Goal: Task Accomplishment & Management: Manage account settings

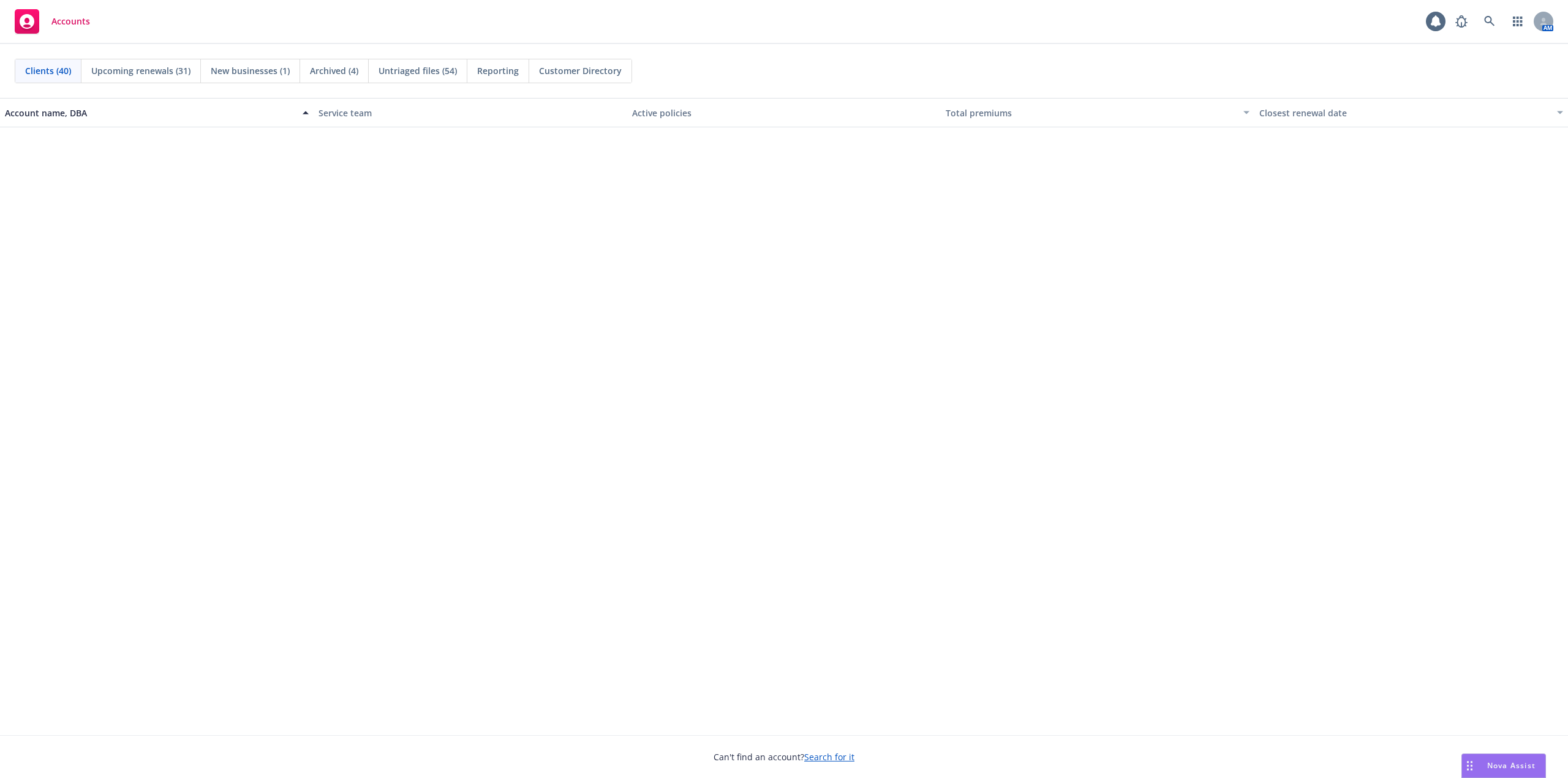
scroll to position [1167, 0]
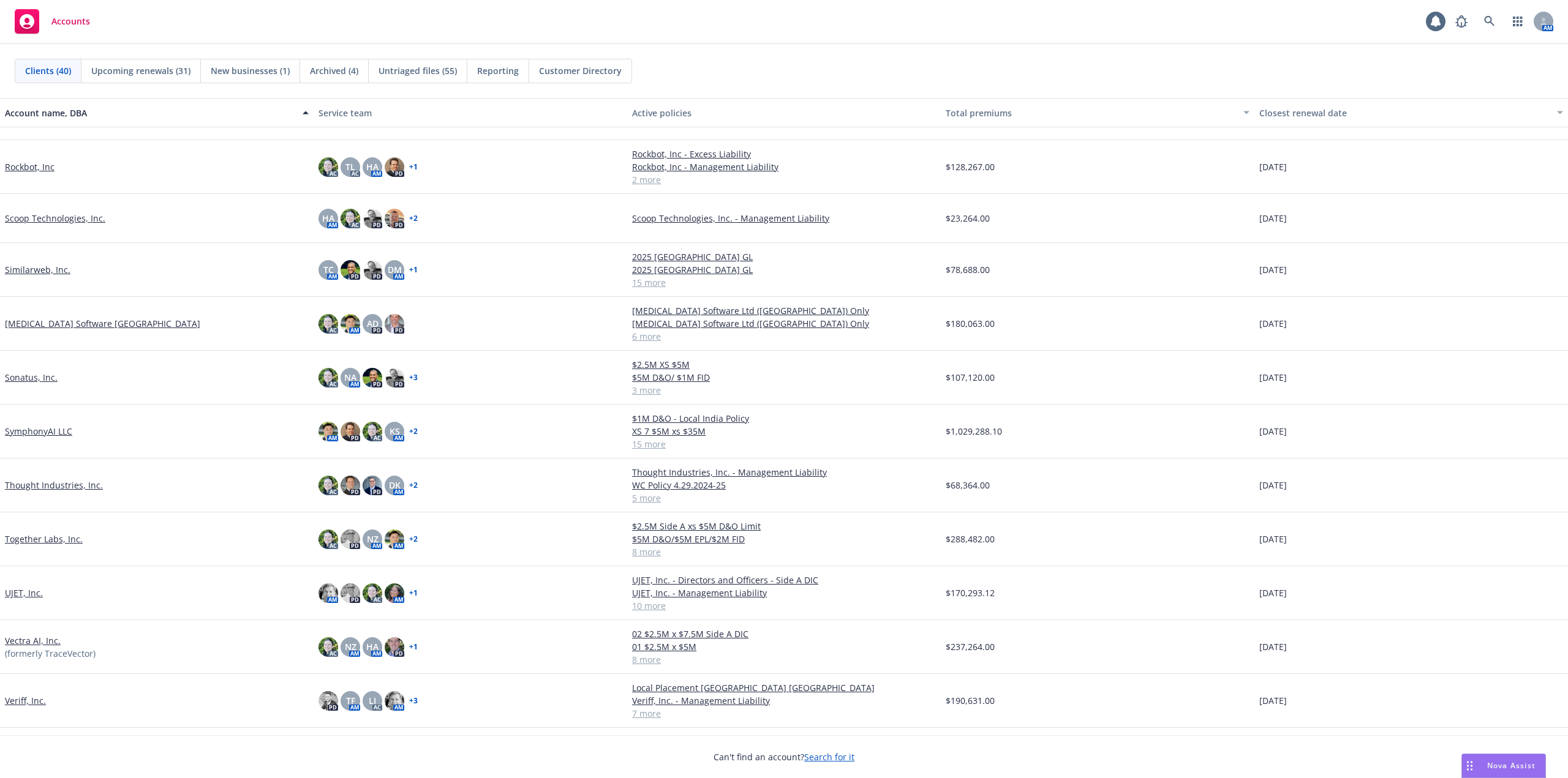
click at [106, 321] on link "[MEDICAL_DATA] Software [GEOGRAPHIC_DATA]" at bounding box center [103, 324] width 195 height 13
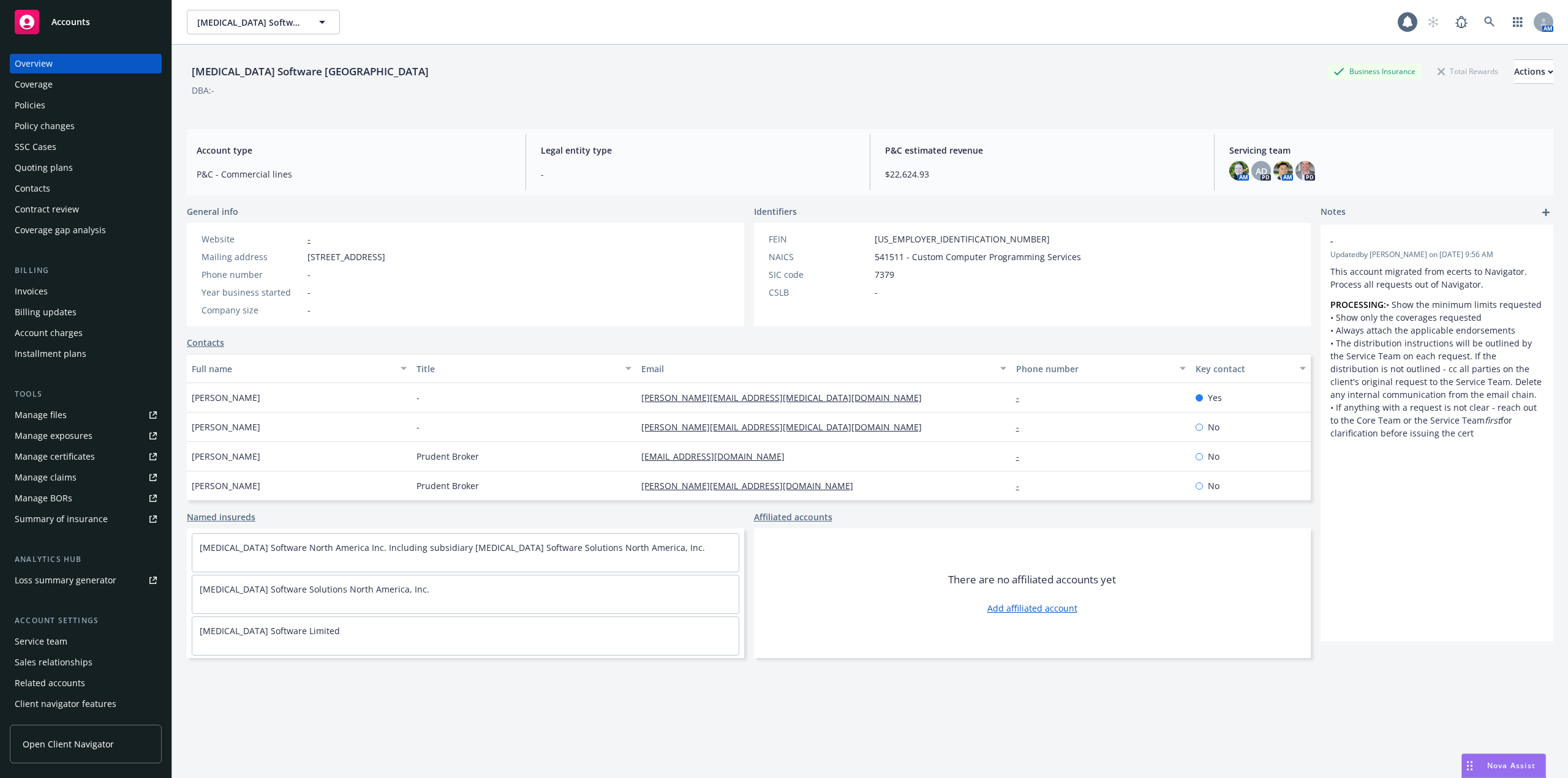
click at [42, 102] on div "Policies" at bounding box center [30, 105] width 30 height 20
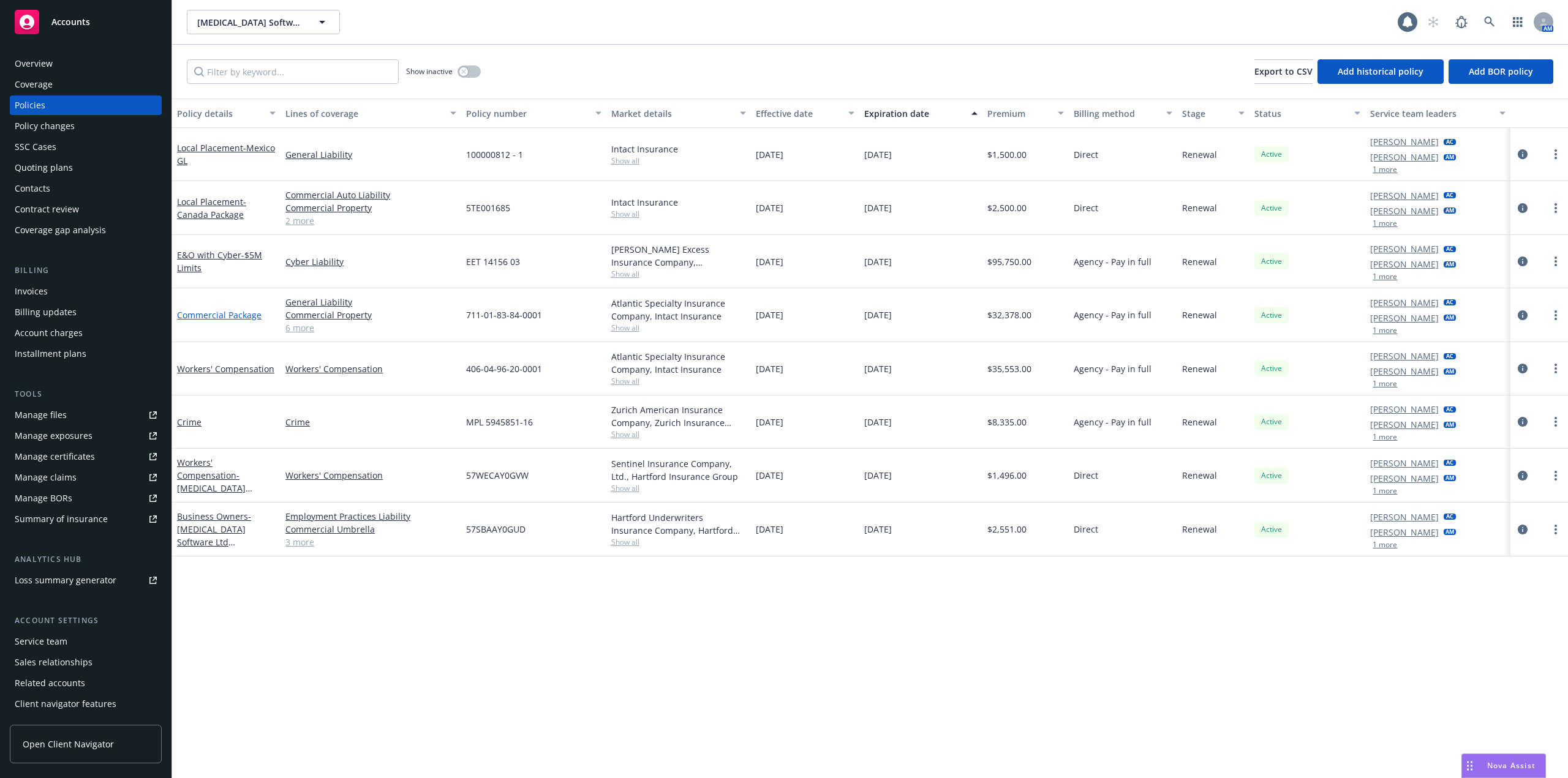
click at [227, 316] on link "Commercial Package" at bounding box center [219, 315] width 84 height 11
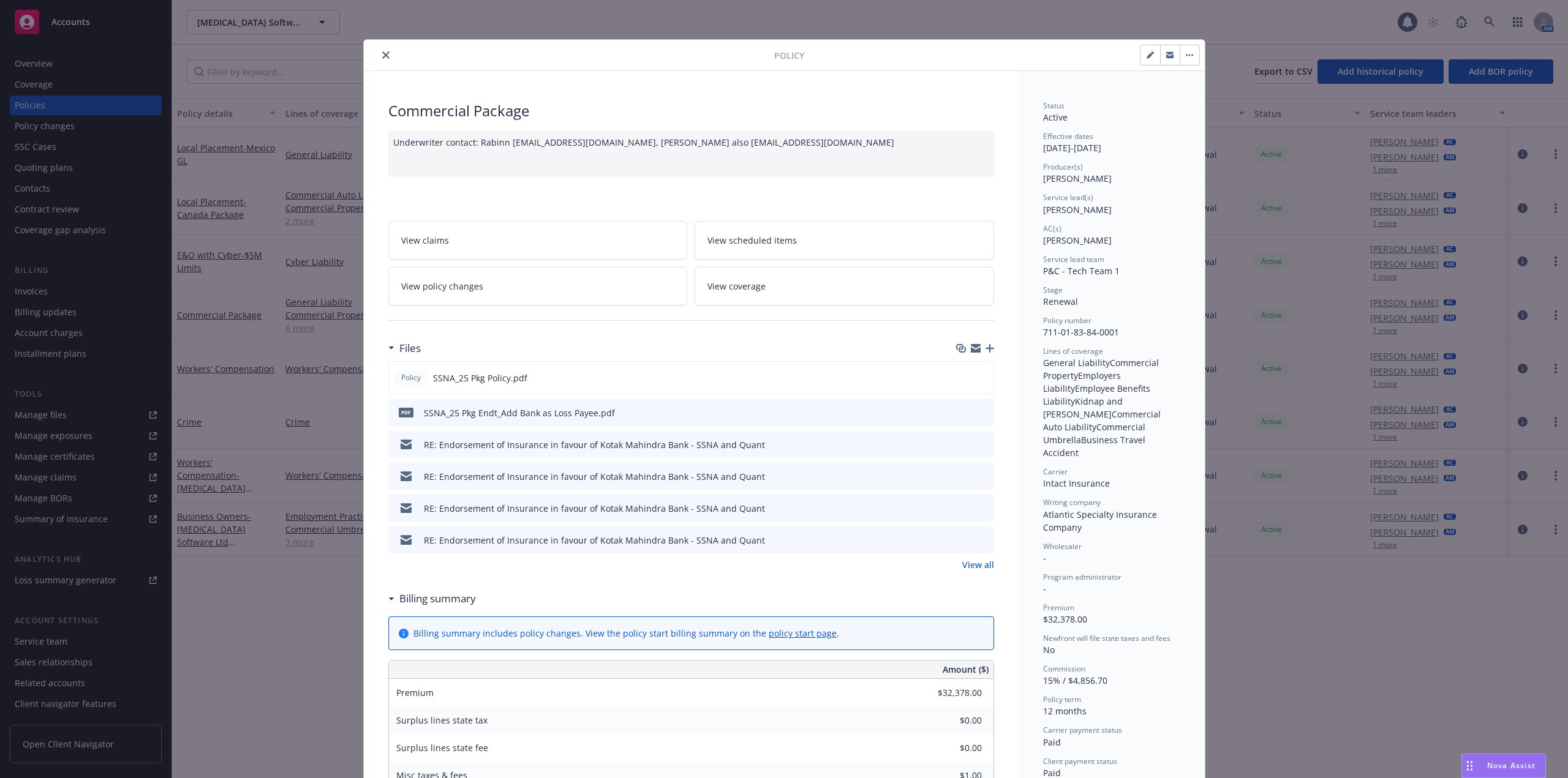
click at [822, 147] on div "Underwriter contact: Rabinn [EMAIL_ADDRESS][DOMAIN_NAME], [PERSON_NAME] also [E…" at bounding box center [691, 154] width 606 height 46
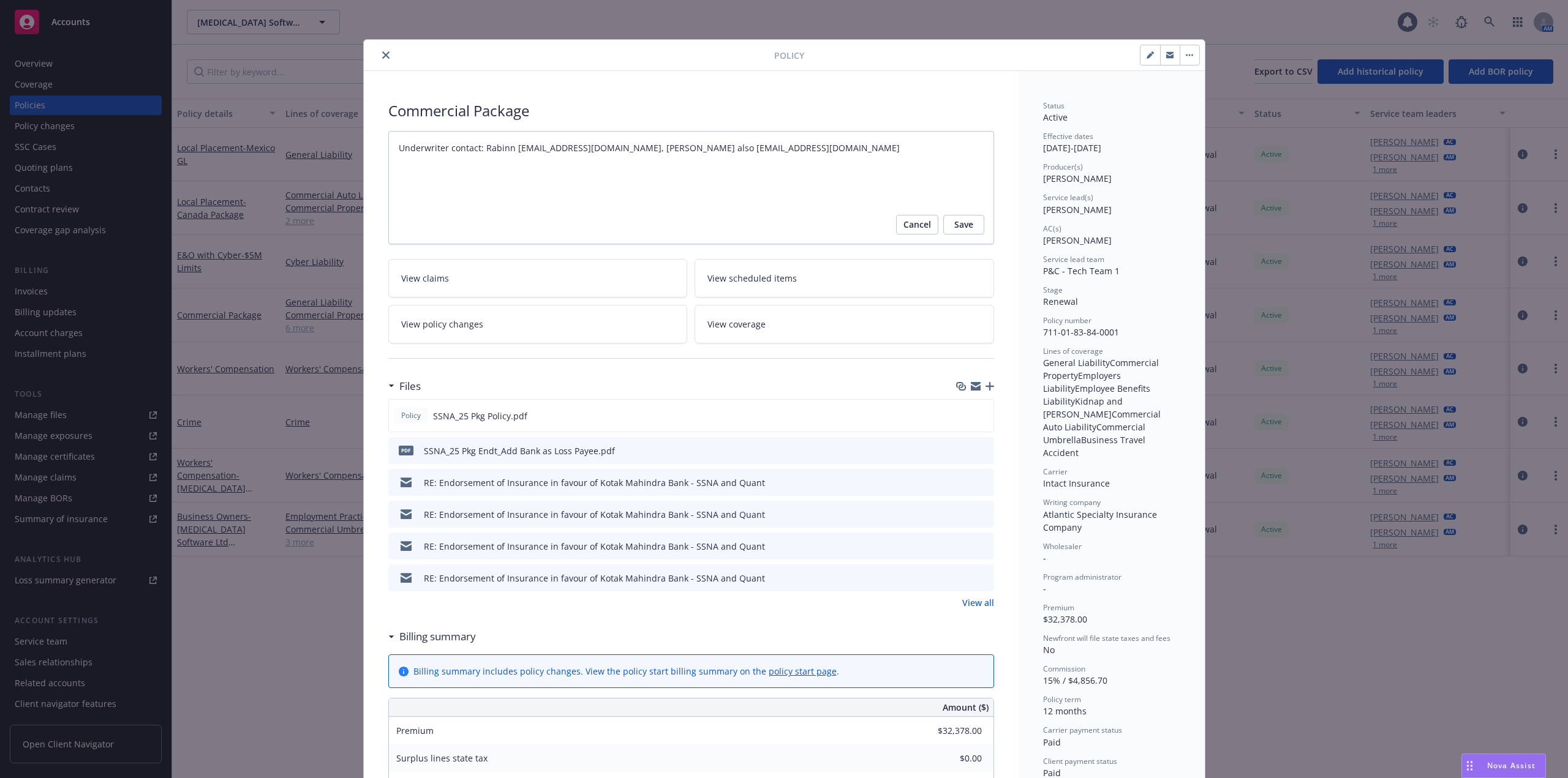
click at [830, 158] on textarea "Underwriter contact: Rabinn [EMAIL_ADDRESS][DOMAIN_NAME], [PERSON_NAME] also [E…" at bounding box center [691, 188] width 606 height 113
drag, startPoint x: 715, startPoint y: 156, endPoint x: 631, endPoint y: 158, distance: 84.0
click at [631, 158] on textarea "Underwriter contact: Rabinn [EMAIL_ADDRESS][DOMAIN_NAME], [PERSON_NAME] also [E…" at bounding box center [691, 188] width 606 height 113
type textarea "x"
type textarea "Underwriter contact: Rabinn [EMAIL_ADDRESS][DOMAIN_NAME], Q"
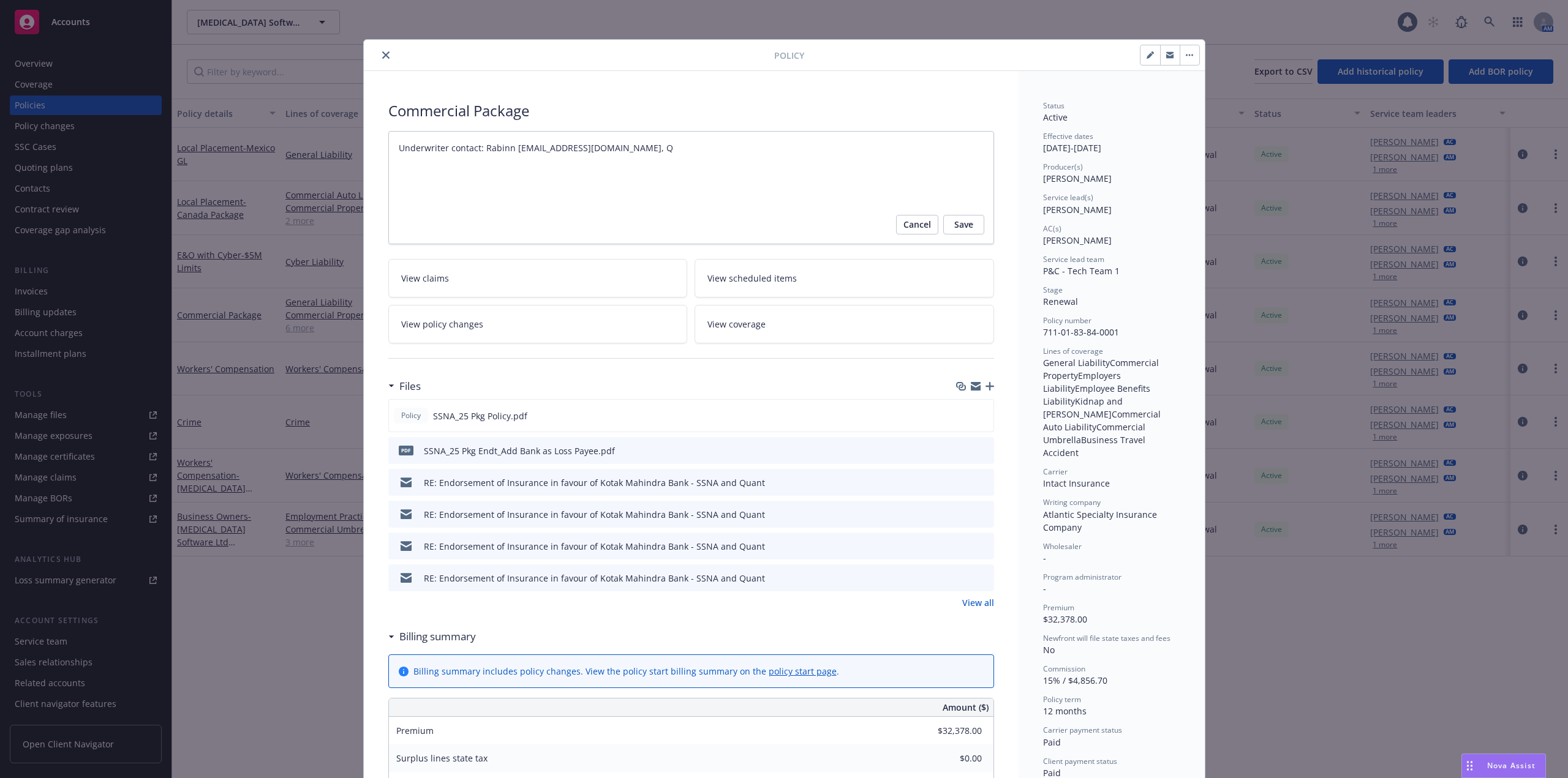
type textarea "x"
type textarea "Underwriter contact: Rabinn [EMAIL_ADDRESS][DOMAIN_NAME], Qu"
type textarea "x"
type textarea "Underwriter contact: Rabinn [EMAIL_ADDRESS][DOMAIN_NAME], Qui"
type textarea "x"
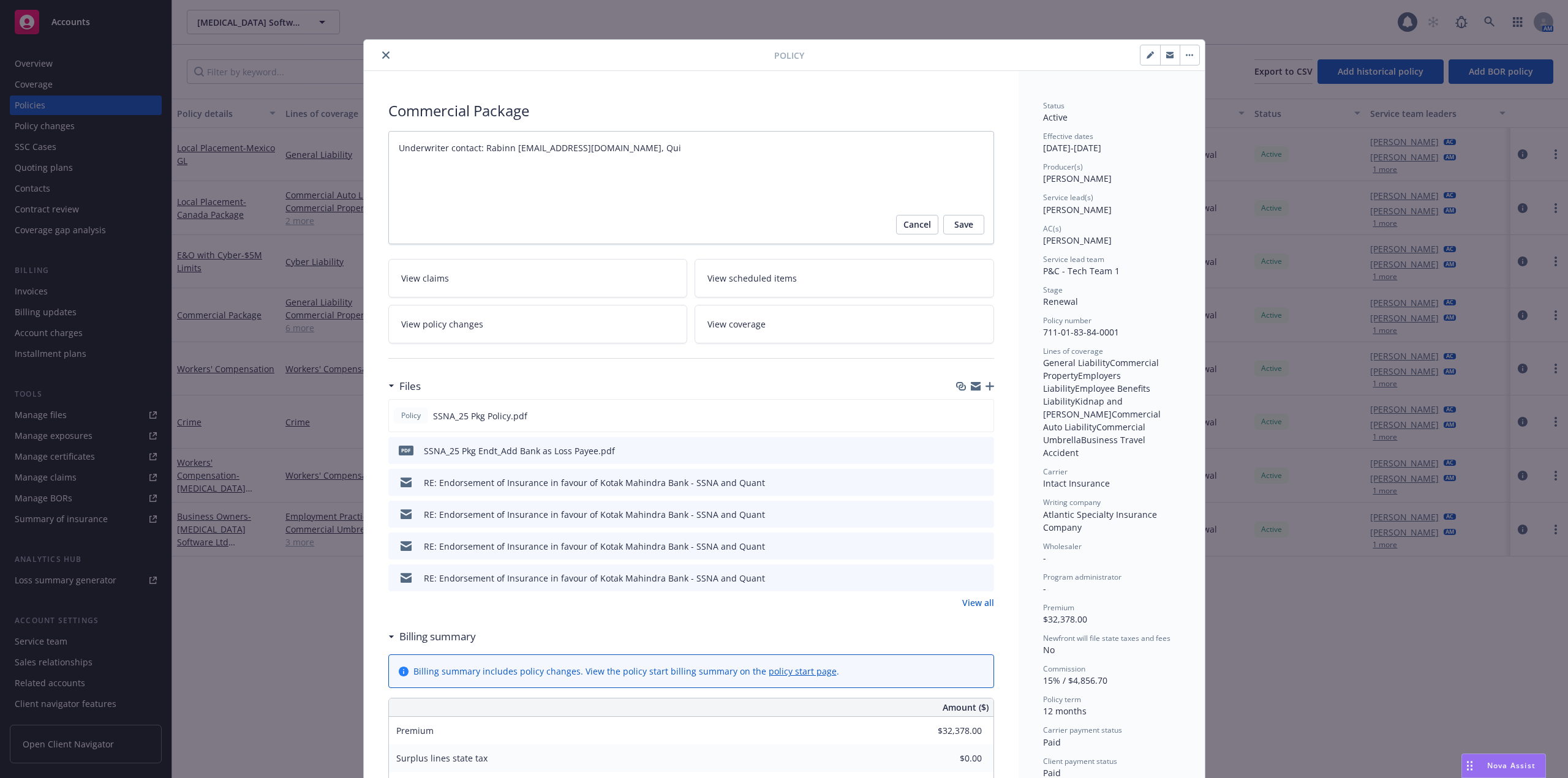
type textarea "Underwriter contact: Rabinn [EMAIL_ADDRESS][DOMAIN_NAME], Quin"
type textarea "x"
type textarea "Underwriter contact: Rabinn [EMAIL_ADDRESS][DOMAIN_NAME], [PERSON_NAME]"
type textarea "x"
type textarea "Underwriter contact: Rabinn [EMAIL_ADDRESS][DOMAIN_NAME], [PERSON_NAME]"
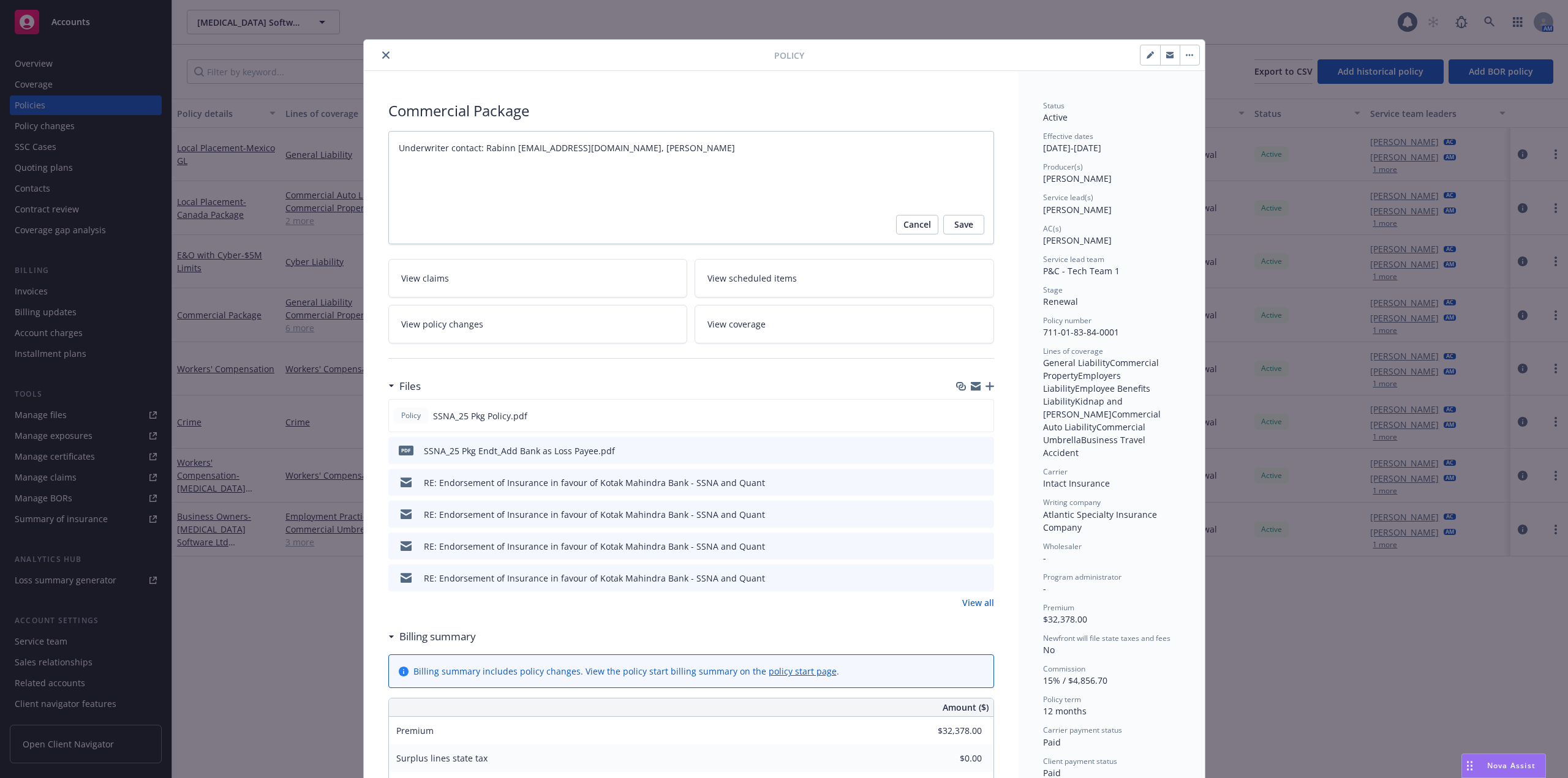
type textarea "x"
type textarea "Underwriter contact: Rabinn [EMAIL_ADDRESS][DOMAIN_NAME], [PERSON_NAME] a"
type textarea "x"
type textarea "Underwriter contact: Rabinn [EMAIL_ADDRESS][DOMAIN_NAME], [PERSON_NAME] al"
type textarea "x"
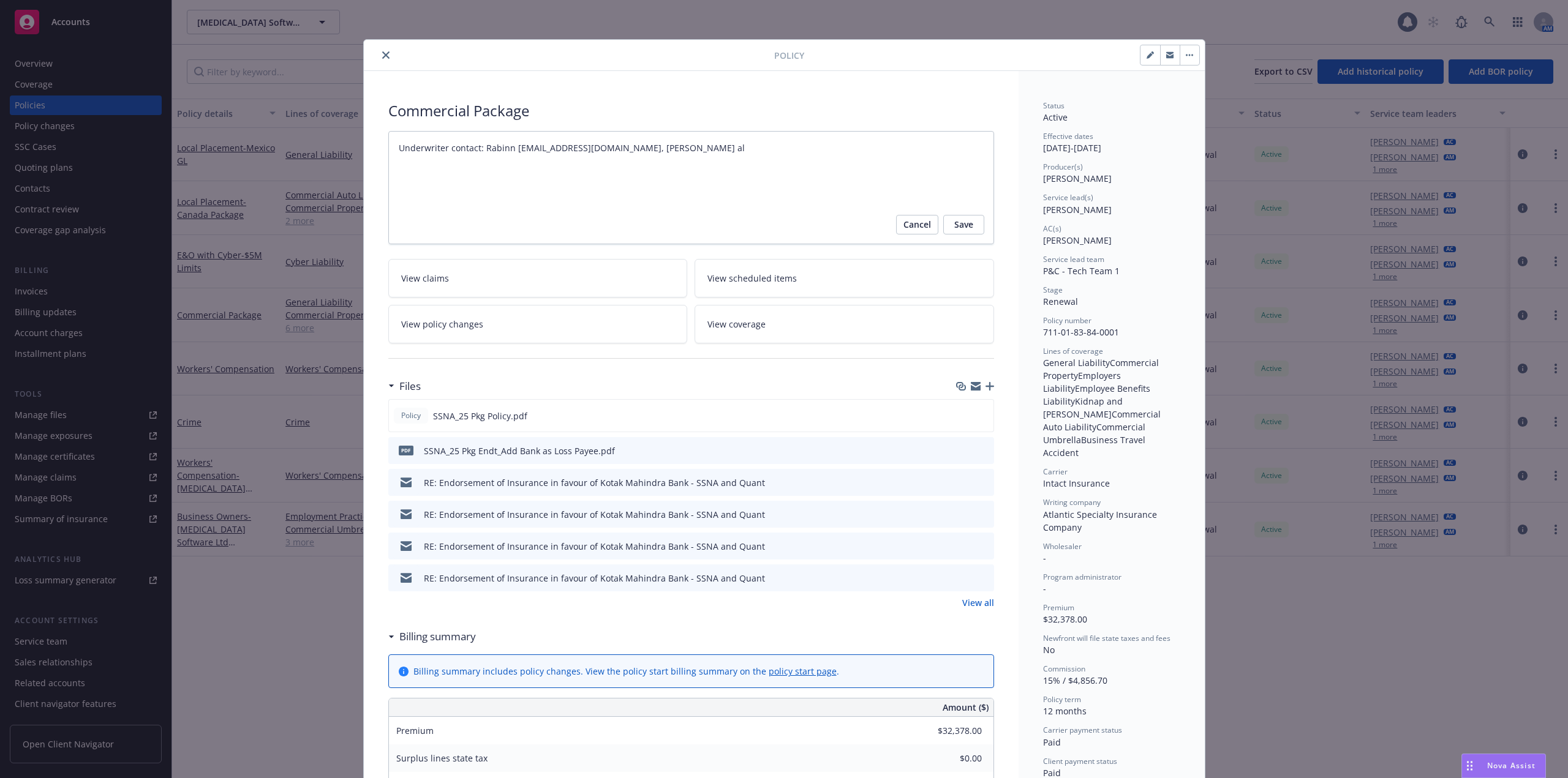
type textarea "Underwriter contact: Rabinn [EMAIL_ADDRESS][DOMAIN_NAME], [PERSON_NAME] als"
type textarea "x"
type textarea "Underwriter contact: Rabinn [EMAIL_ADDRESS][DOMAIN_NAME], [PERSON_NAME] also"
type textarea "x"
type textarea "Underwriter contact: Rabinn [EMAIL_ADDRESS][DOMAIN_NAME], [PERSON_NAME] also"
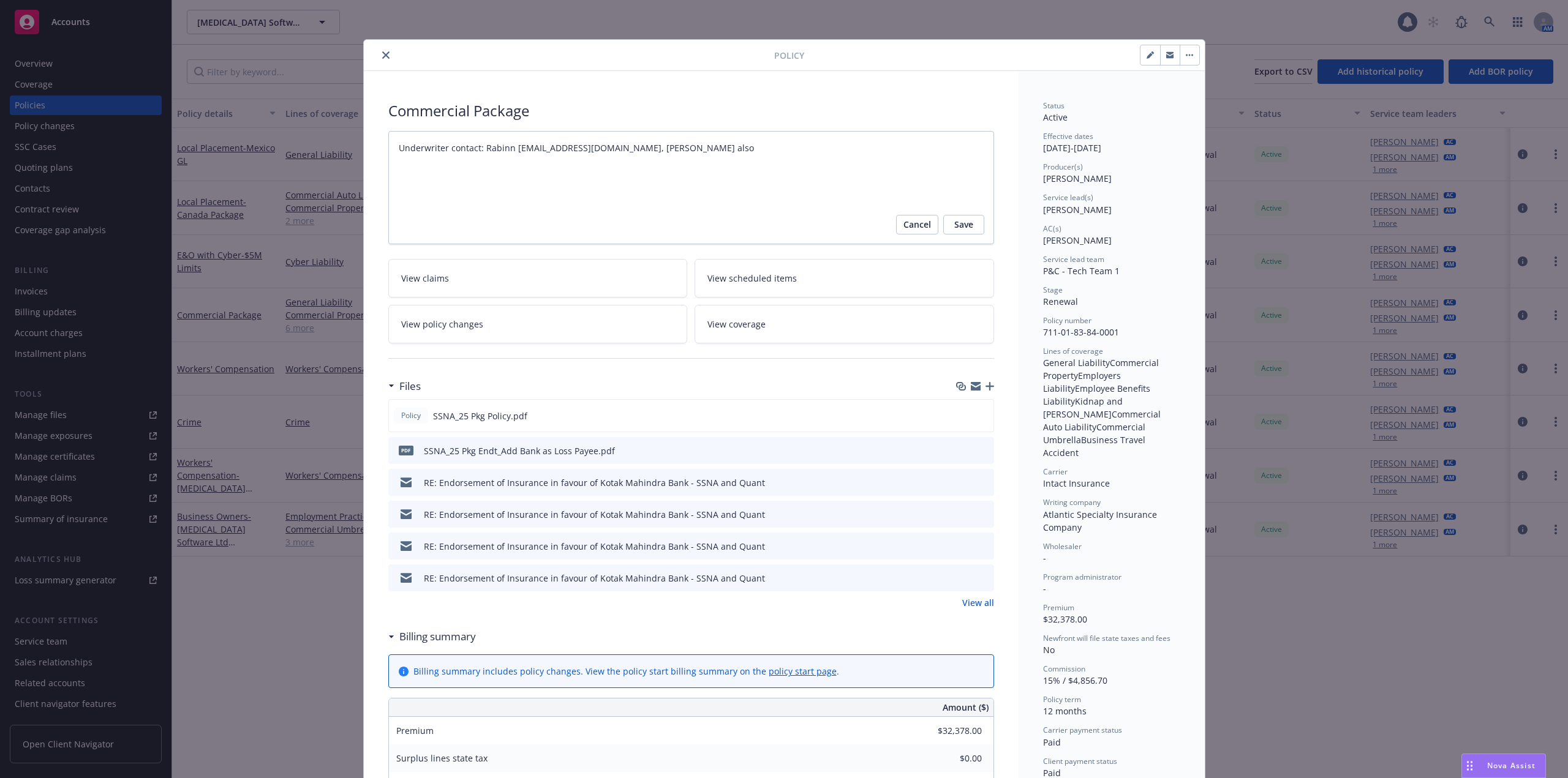
type textarea "x"
type textarea "Underwriter contact: Rabinn [EMAIL_ADDRESS][DOMAIN_NAME], [PERSON_NAME] also [P…"
click at [962, 232] on span "Save" at bounding box center [963, 225] width 19 height 20
type textarea "x"
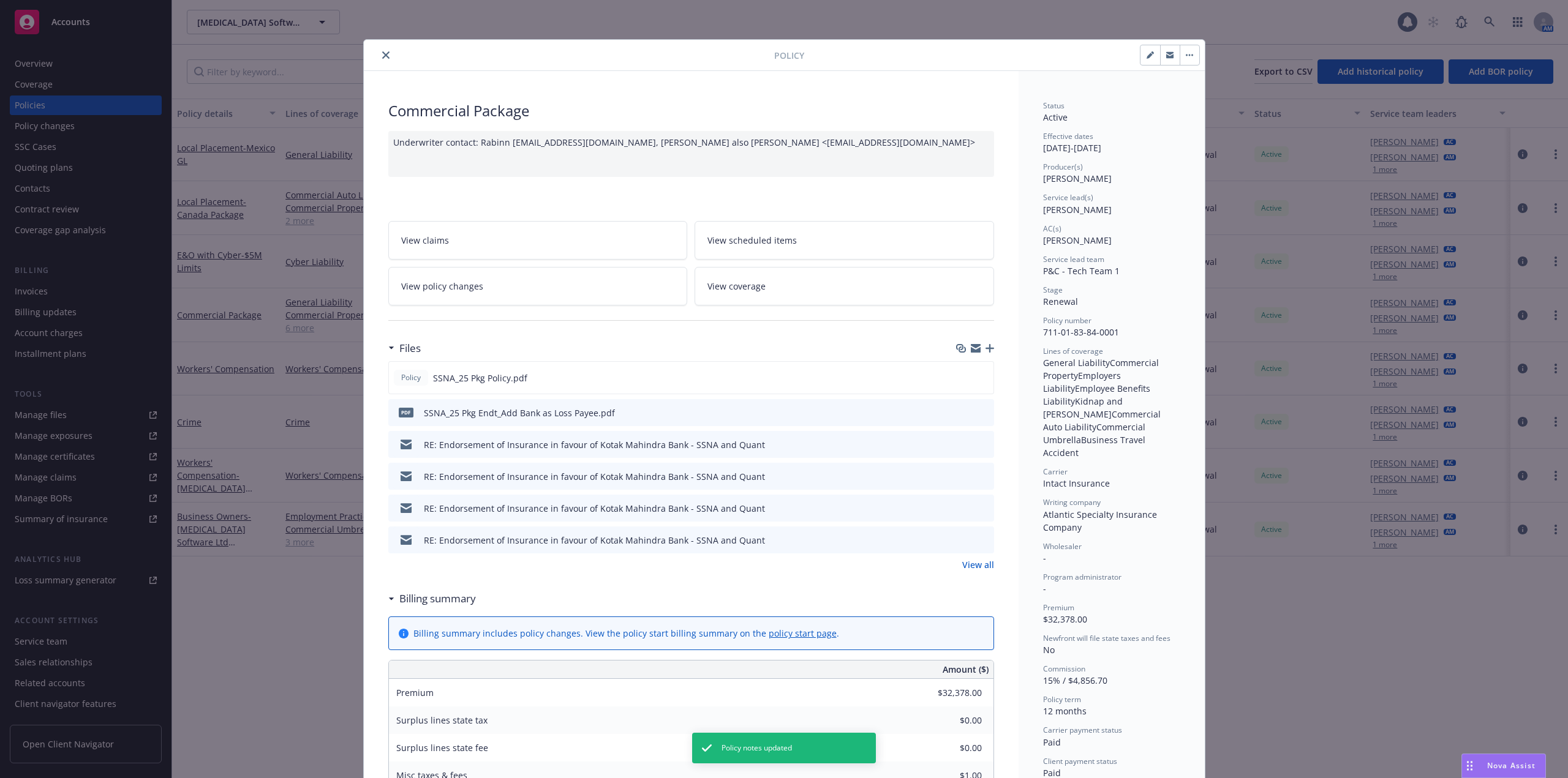
click at [382, 57] on icon "close" at bounding box center [386, 55] width 7 height 7
